Goal: Information Seeking & Learning: Compare options

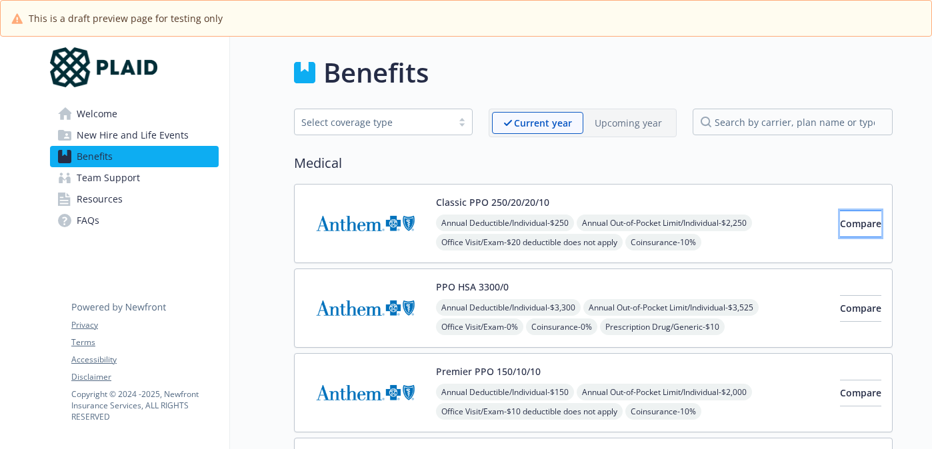
click at [840, 230] on button "Compare" at bounding box center [860, 224] width 41 height 27
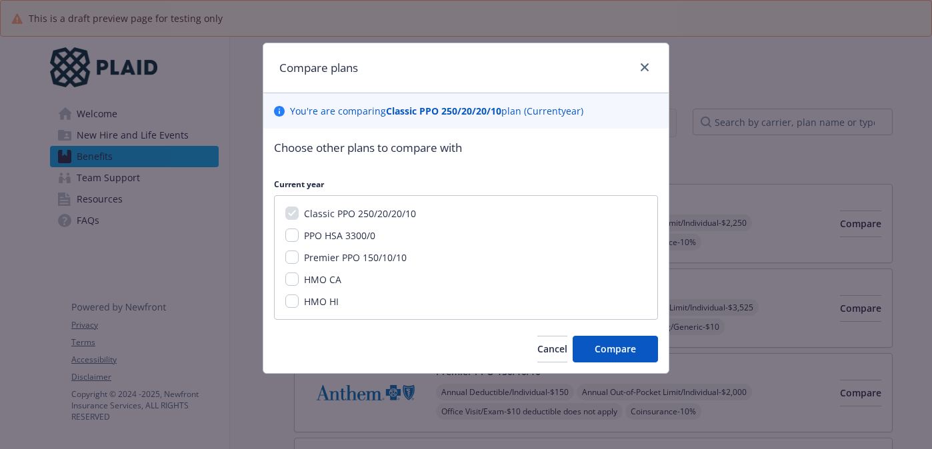
click at [329, 233] on span "PPO HSA 3300/0" at bounding box center [339, 235] width 71 height 13
click at [299, 233] on input "PPO HSA 3300/0" at bounding box center [291, 235] width 13 height 13
checkbox input "true"
click at [329, 255] on span "Premier PPO 150/10/10" at bounding box center [355, 257] width 103 height 13
click at [299, 255] on input "Premier PPO 150/10/10" at bounding box center [291, 257] width 13 height 13
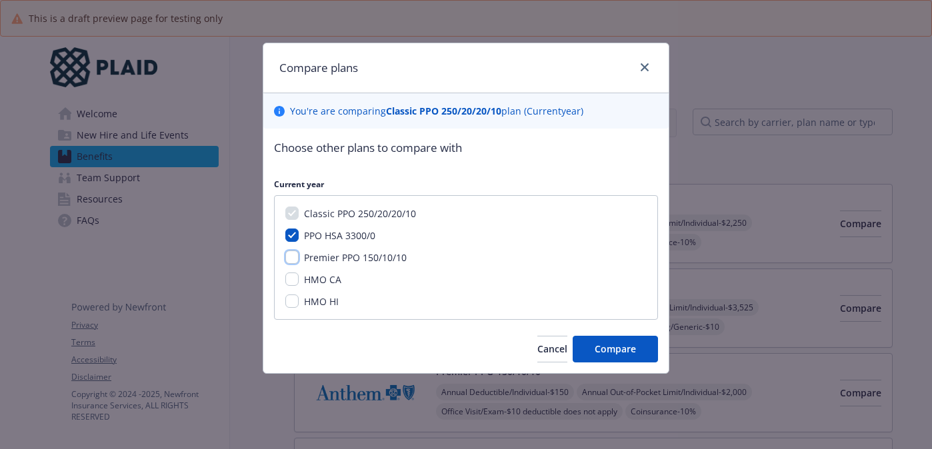
checkbox input "true"
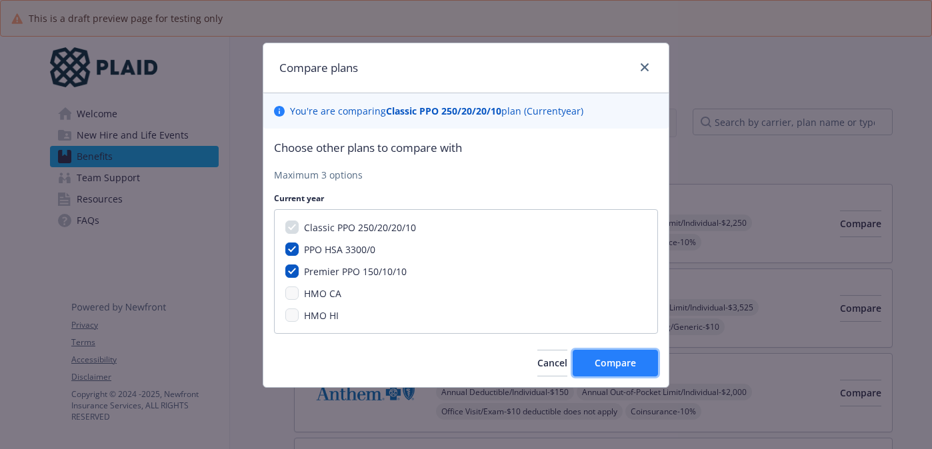
click at [617, 369] on span "Compare" at bounding box center [615, 363] width 41 height 13
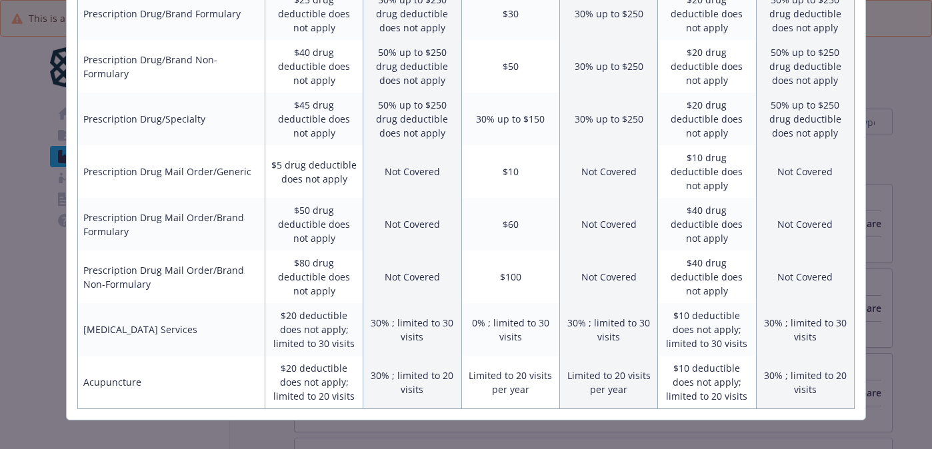
scroll to position [839, 0]
